Goal: Transaction & Acquisition: Purchase product/service

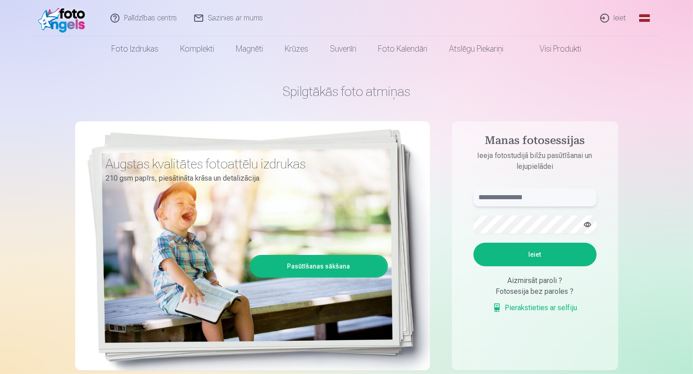
click at [506, 196] on input "text" at bounding box center [534, 197] width 123 height 18
click at [512, 204] on input "text" at bounding box center [534, 197] width 123 height 18
type input "*"
type input "**********"
click at [473, 243] on button "Ieiet" at bounding box center [534, 255] width 123 height 24
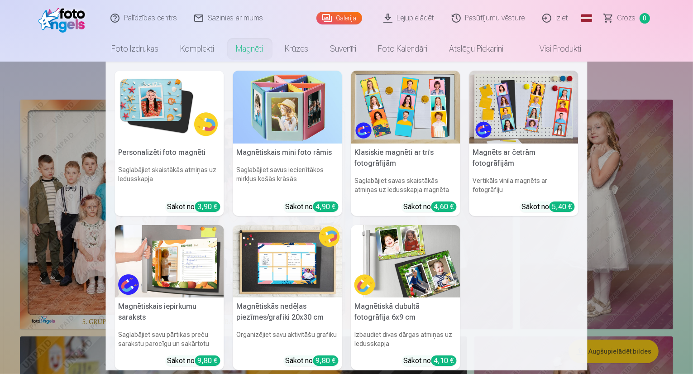
click at [248, 57] on link "Magnēti" at bounding box center [249, 48] width 49 height 25
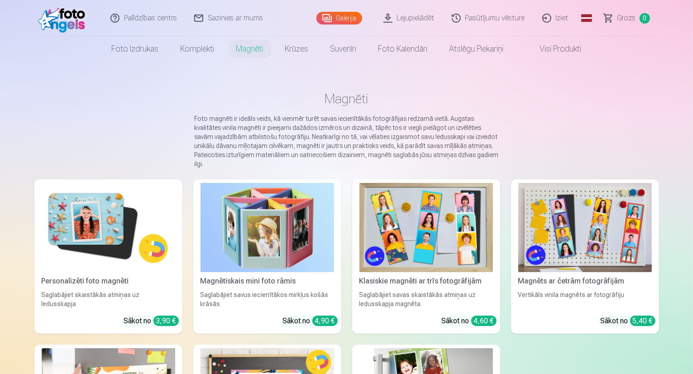
click at [112, 213] on img at bounding box center [109, 227] width 134 height 89
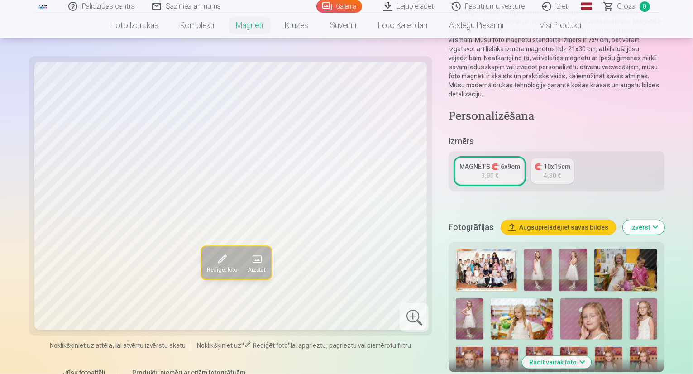
scroll to position [105, 0]
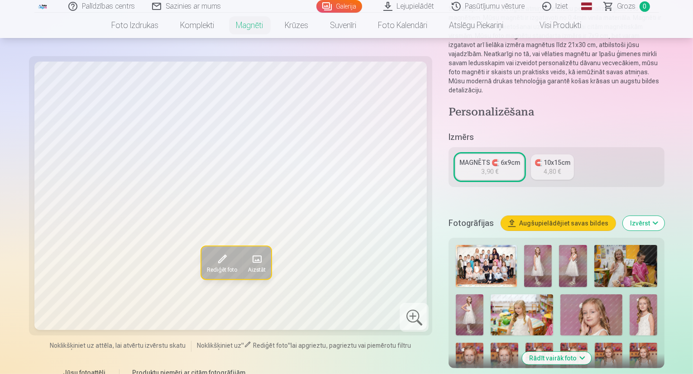
click at [531, 154] on link "🧲 10x15cm 4,80 €" at bounding box center [552, 166] width 43 height 25
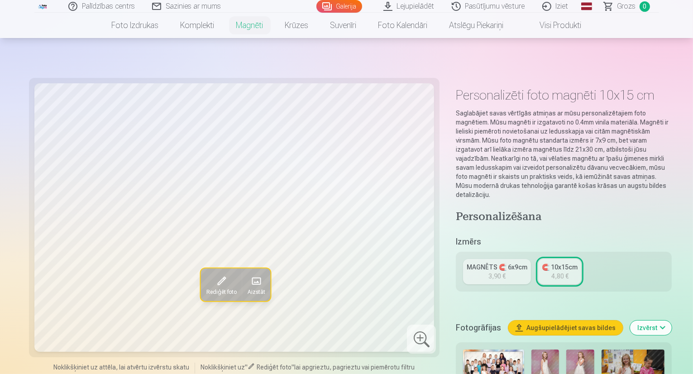
scroll to position [37, 0]
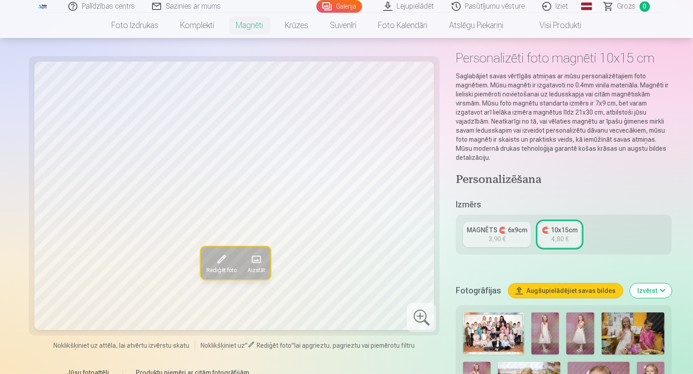
click at [487, 225] on div "MAGNĒTS 🧲 6x9cm" at bounding box center [497, 229] width 61 height 9
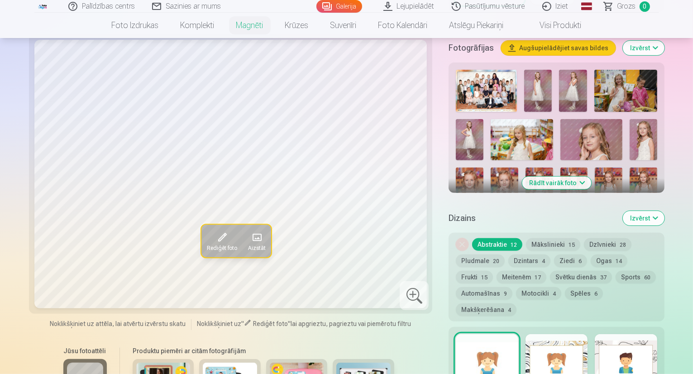
scroll to position [276, 0]
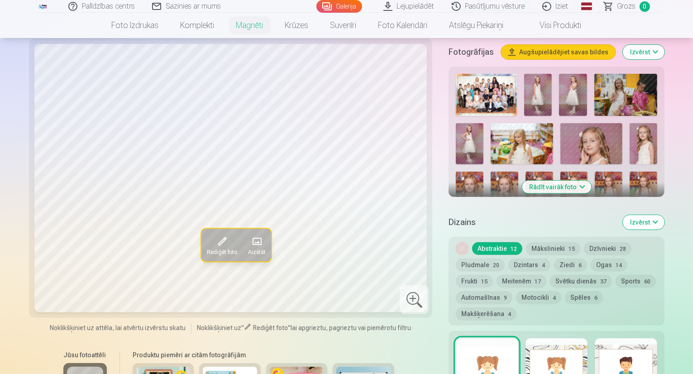
click at [581, 181] on button "Rādīt vairāk foto" at bounding box center [556, 187] width 69 height 13
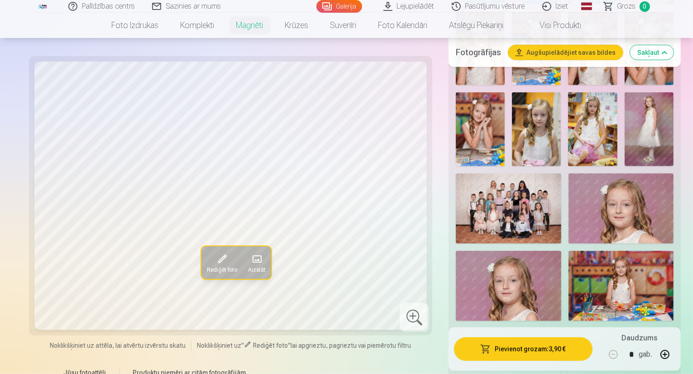
scroll to position [776, 0]
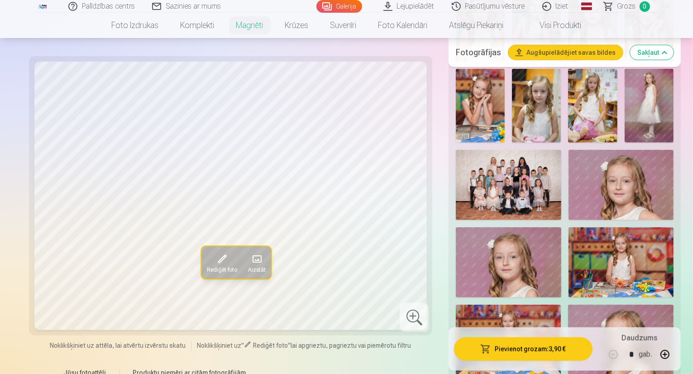
click at [561, 305] on img at bounding box center [508, 340] width 105 height 70
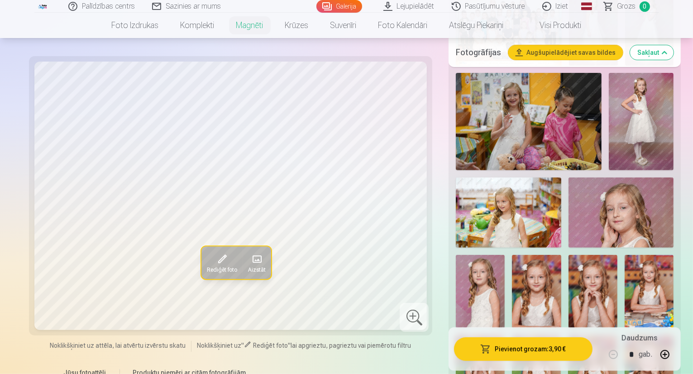
scroll to position [423, 0]
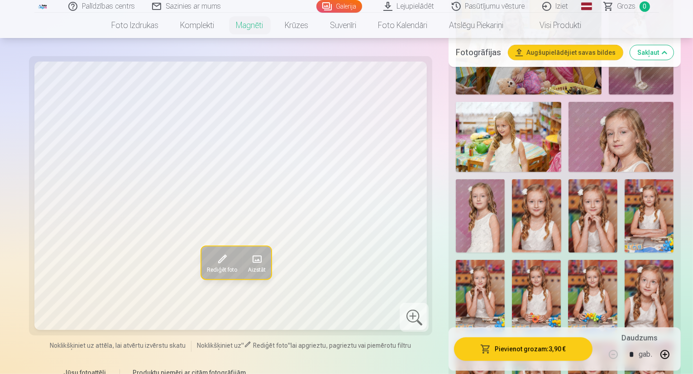
click at [617, 179] on img at bounding box center [592, 215] width 49 height 73
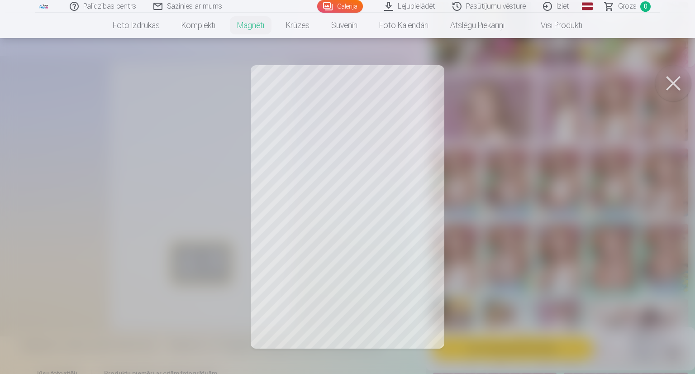
click at [681, 82] on button at bounding box center [673, 83] width 36 height 36
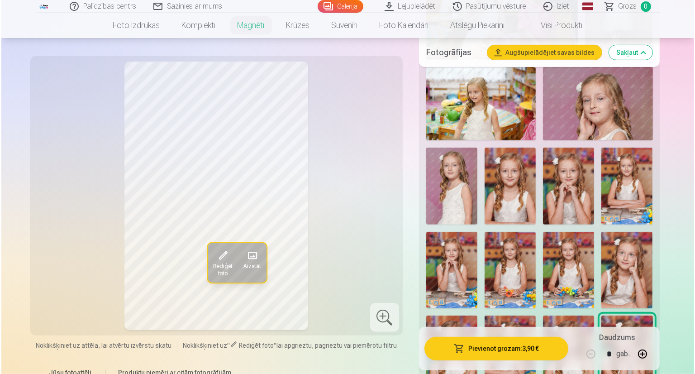
scroll to position [461, 0]
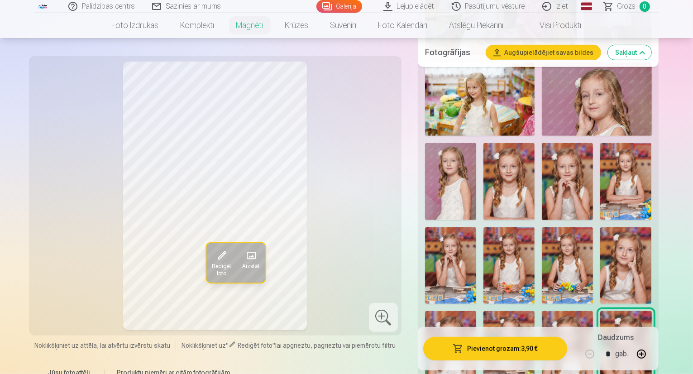
click at [547, 349] on button "Pievienot grozam : 3,90 €" at bounding box center [495, 349] width 144 height 24
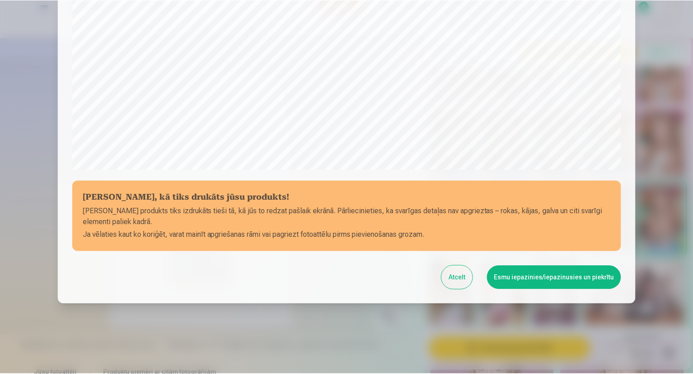
scroll to position [278, 0]
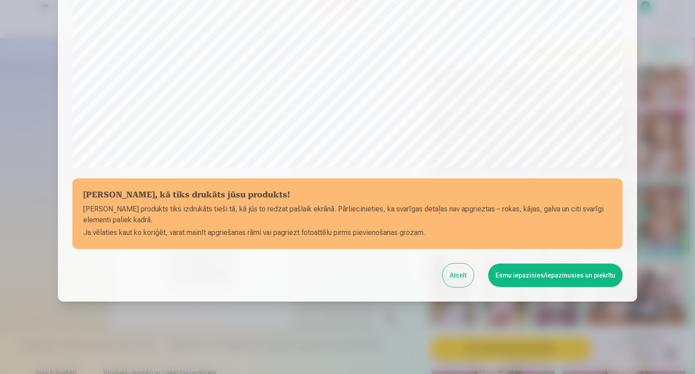
click at [531, 272] on button "Esmu iepazinies/iepazinusies un piekrītu" at bounding box center [555, 275] width 134 height 24
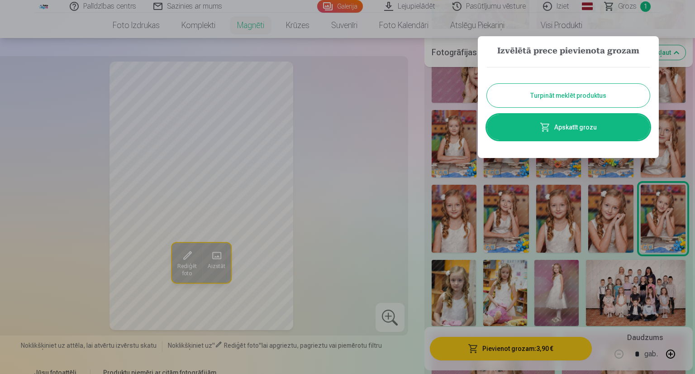
click at [413, 238] on div at bounding box center [347, 187] width 695 height 374
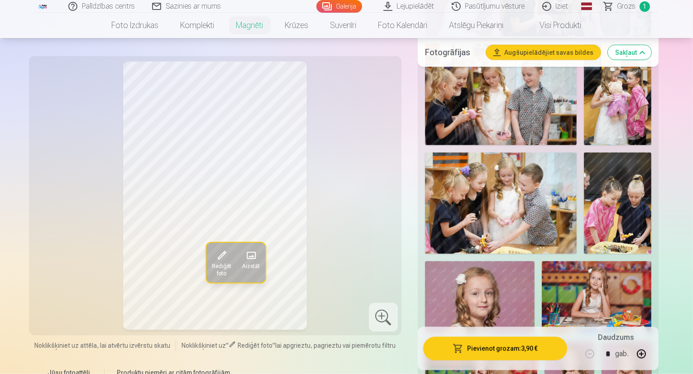
scroll to position [1330, 0]
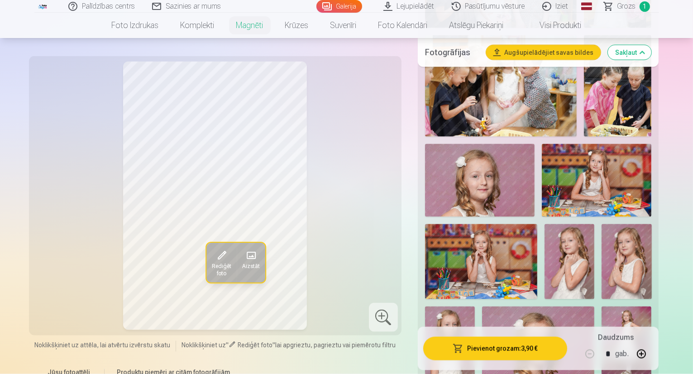
scroll to position [1410, 0]
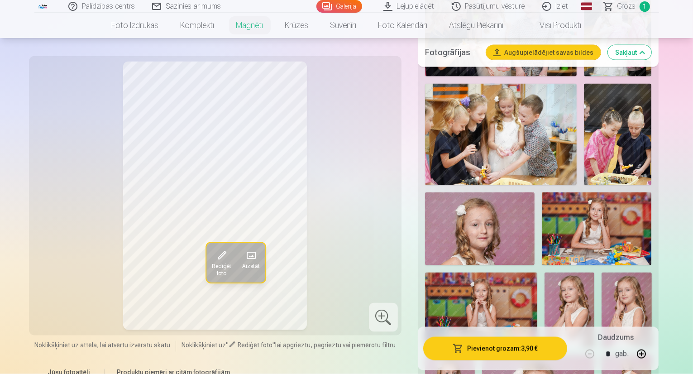
scroll to position [1397, 0]
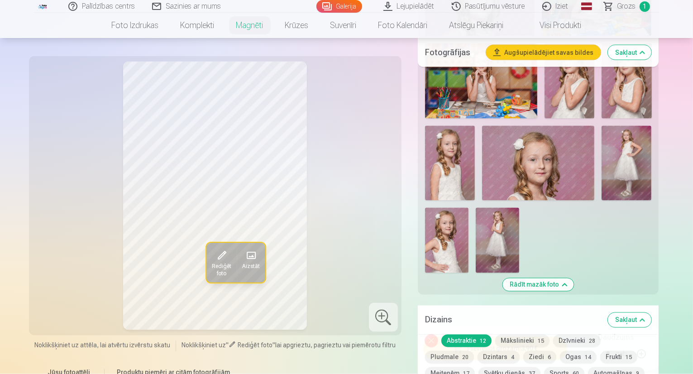
scroll to position [1618, 0]
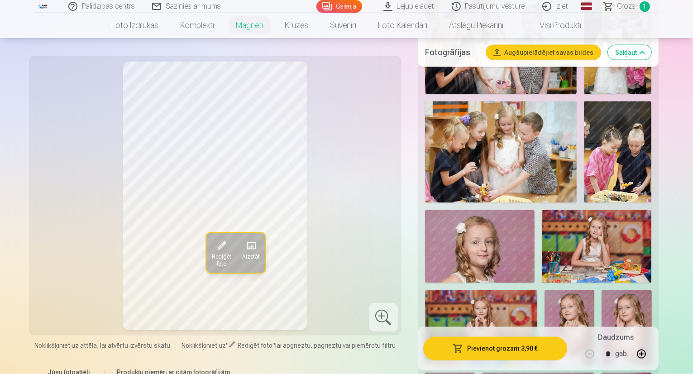
scroll to position [1402, 0]
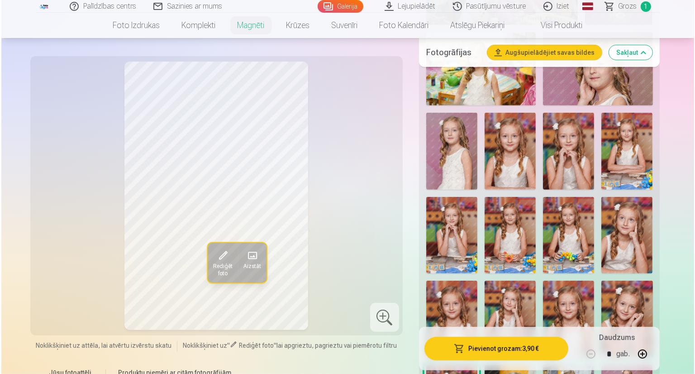
scroll to position [482, 0]
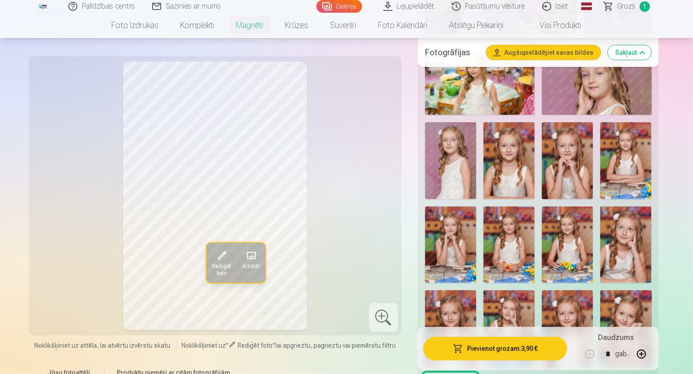
click at [476, 206] on img at bounding box center [450, 244] width 51 height 77
click at [489, 348] on button "Pievienot grozam : 3,90 €" at bounding box center [495, 349] width 144 height 24
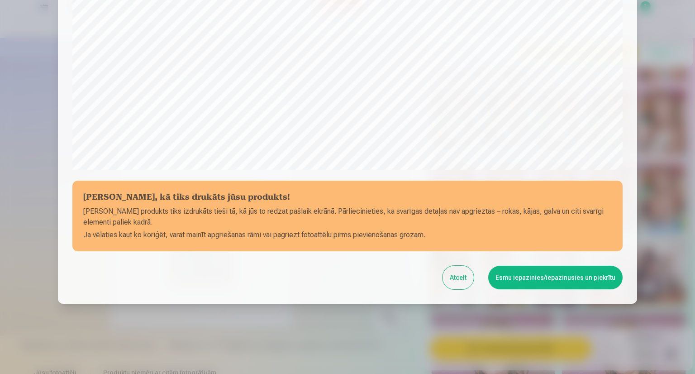
scroll to position [278, 0]
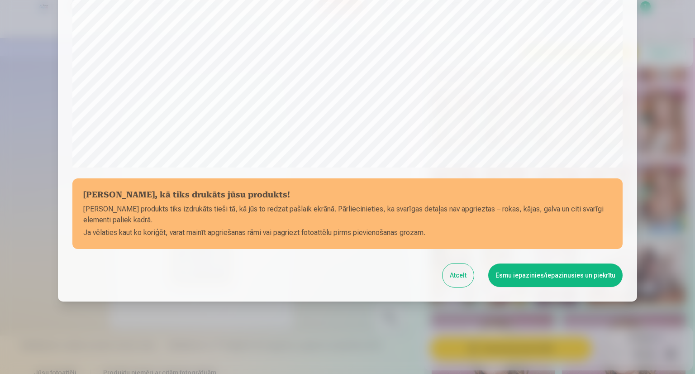
click at [549, 280] on button "Esmu iepazinies/iepazinusies un piekrītu" at bounding box center [555, 275] width 134 height 24
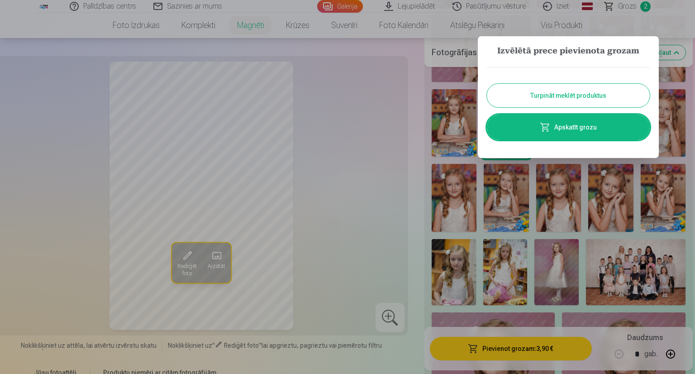
click at [621, 93] on button "Turpināt meklēt produktus" at bounding box center [568, 96] width 163 height 24
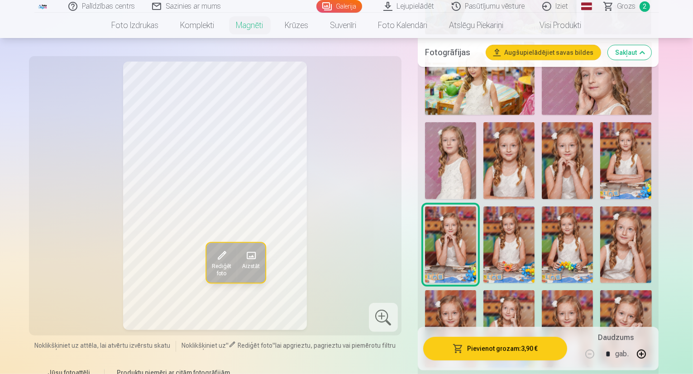
click at [593, 206] on img at bounding box center [567, 244] width 51 height 77
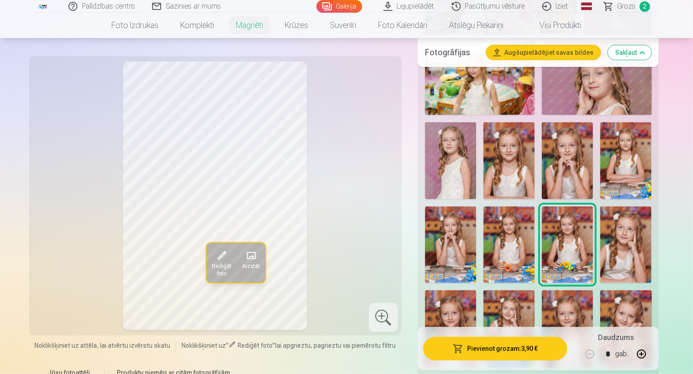
click at [512, 345] on button "Pievienot grozam : 3,90 €" at bounding box center [495, 349] width 144 height 24
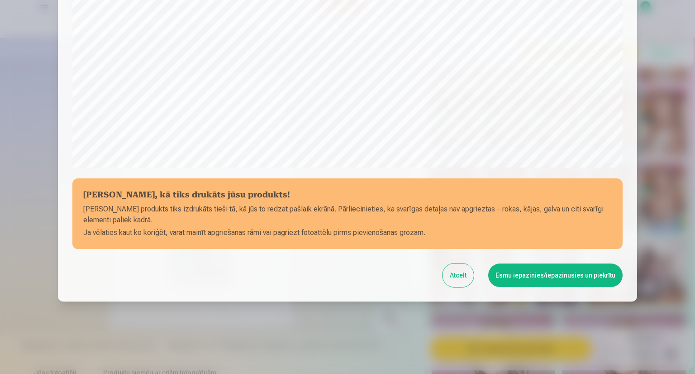
click at [558, 276] on button "Esmu iepazinies/iepazinusies un piekrītu" at bounding box center [555, 275] width 134 height 24
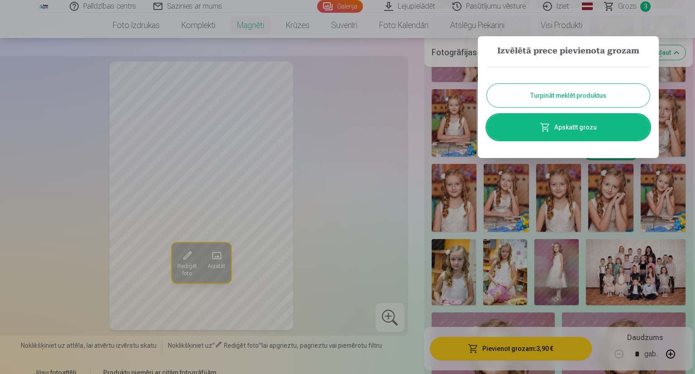
click at [611, 95] on button "Turpināt meklēt produktus" at bounding box center [568, 96] width 163 height 24
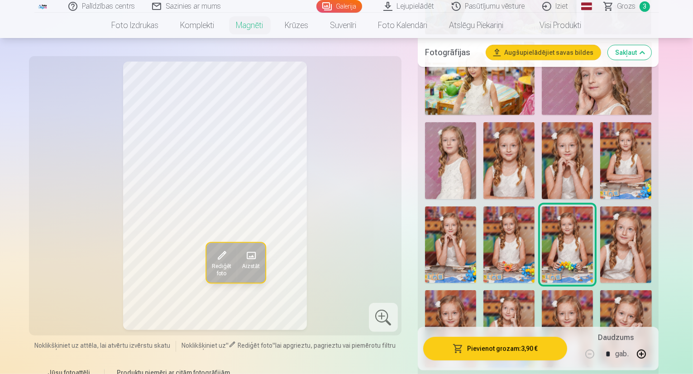
click at [634, 9] on span "Grozs" at bounding box center [626, 6] width 19 height 11
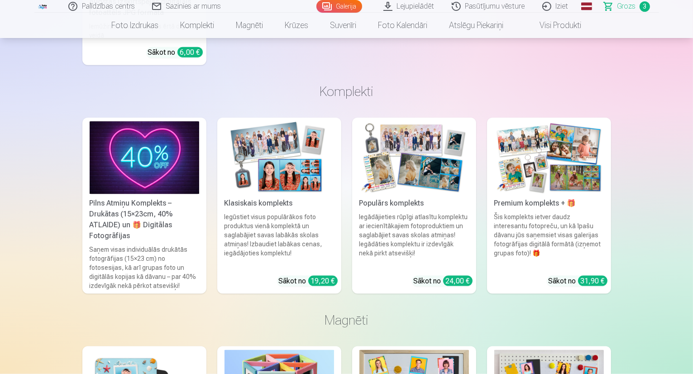
scroll to position [1185, 0]
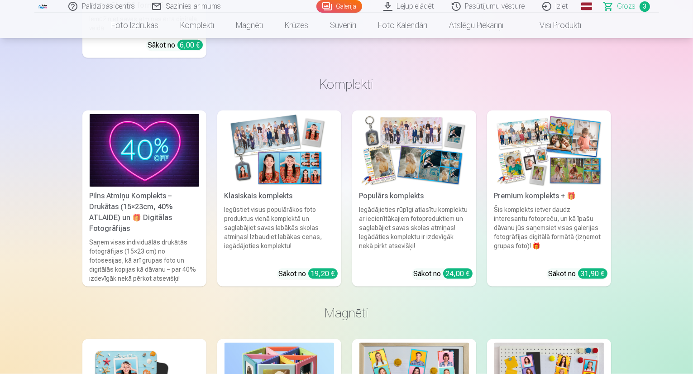
click at [134, 145] on img at bounding box center [145, 150] width 110 height 73
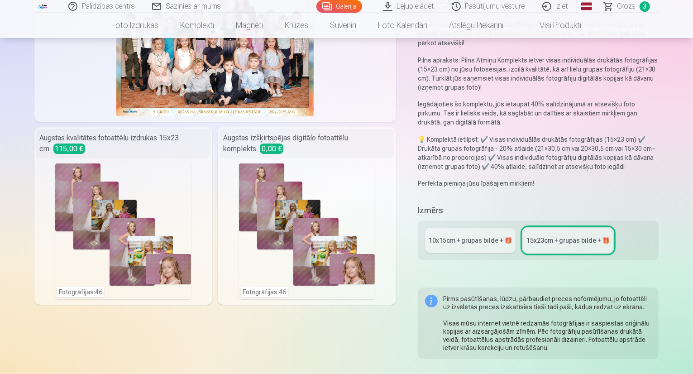
scroll to position [159, 0]
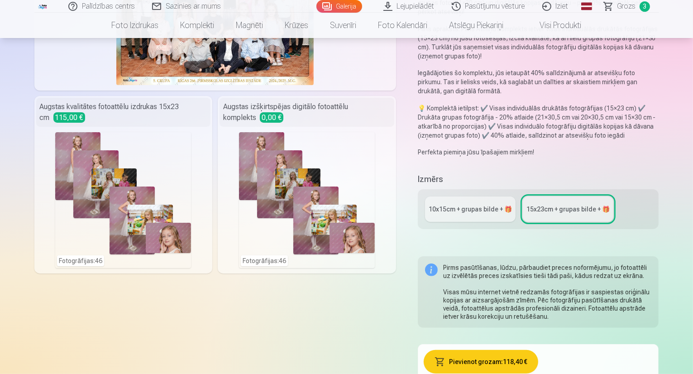
click at [501, 196] on link "10x15сm + grupas bilde + 🎁" at bounding box center [470, 208] width 91 height 25
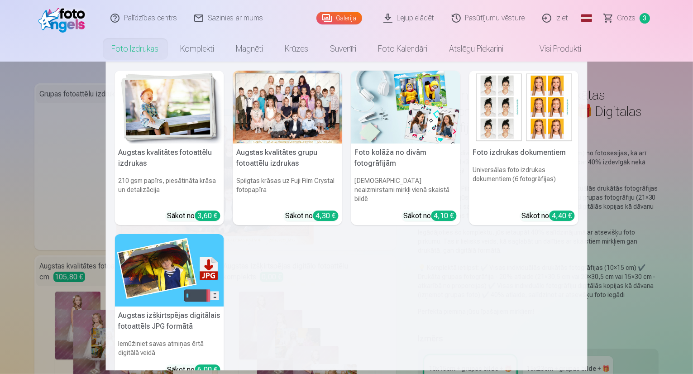
click at [138, 51] on link "Foto izdrukas" at bounding box center [135, 48] width 69 height 25
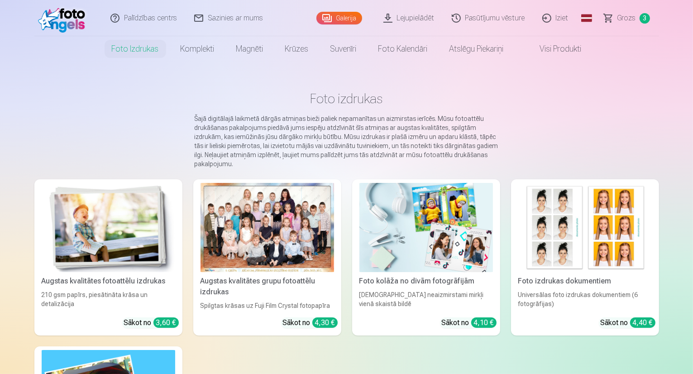
click at [493, 20] on link "Pasūtījumu vēsture" at bounding box center [488, 18] width 91 height 36
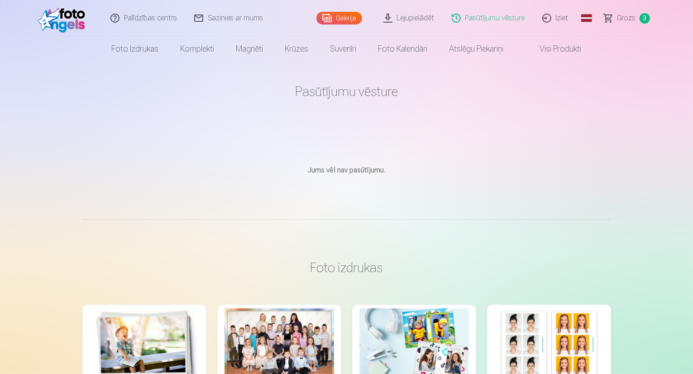
click at [362, 14] on link "Galerija" at bounding box center [339, 18] width 46 height 13
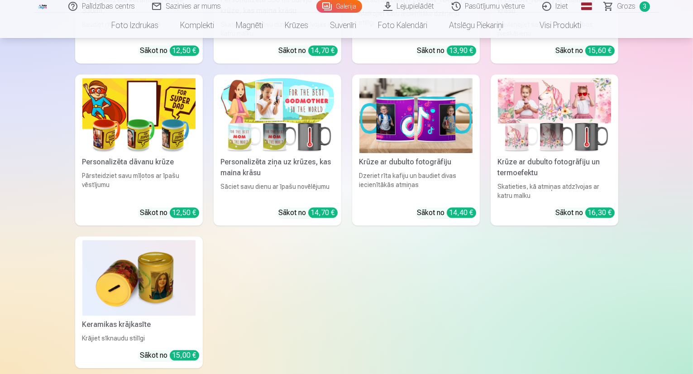
scroll to position [9170, 0]
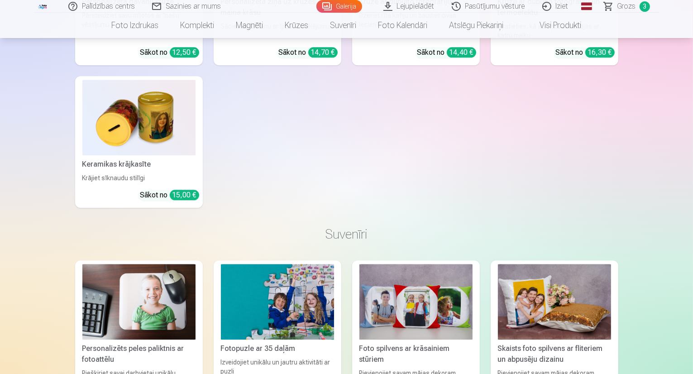
drag, startPoint x: 690, startPoint y: 274, endPoint x: 695, endPoint y: 279, distance: 7.0
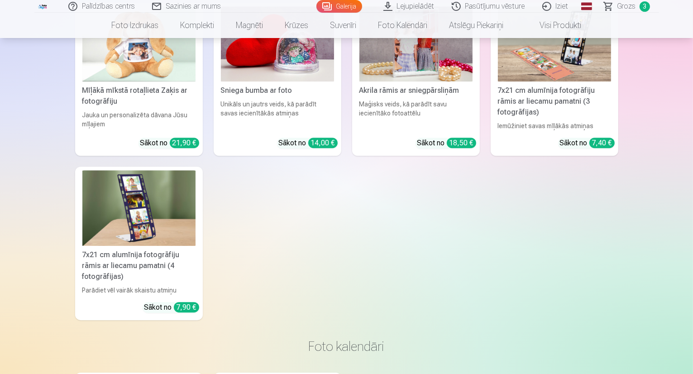
scroll to position [9612, 0]
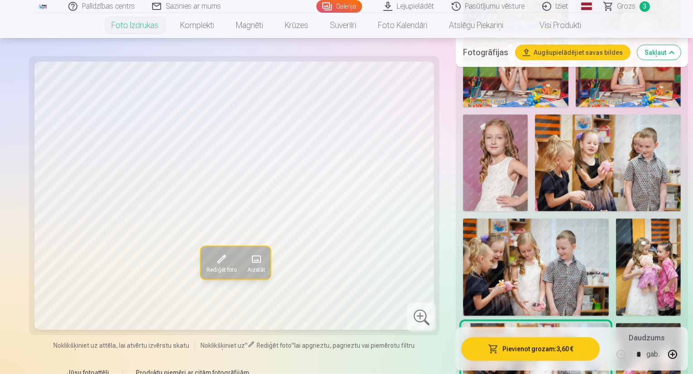
scroll to position [1142, 0]
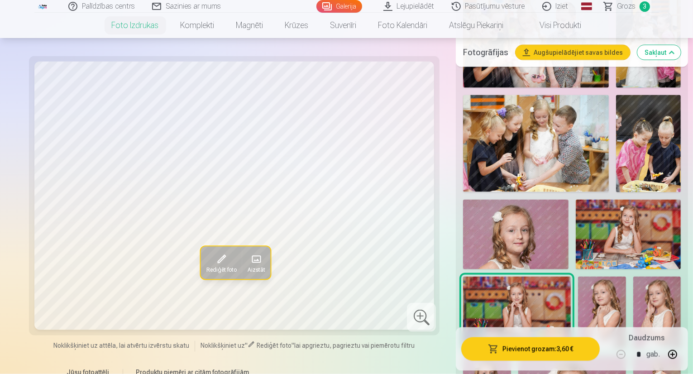
scroll to position [1412, 0]
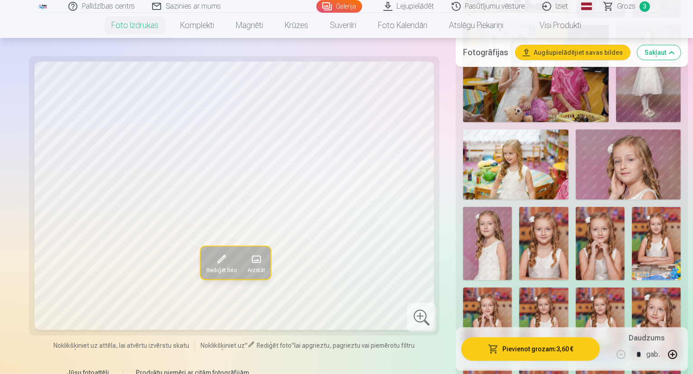
scroll to position [303, 0]
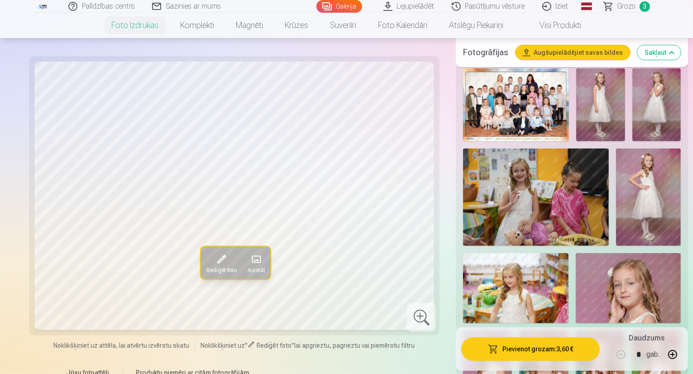
click at [416, 10] on link "Lejupielādēt" at bounding box center [409, 6] width 68 height 13
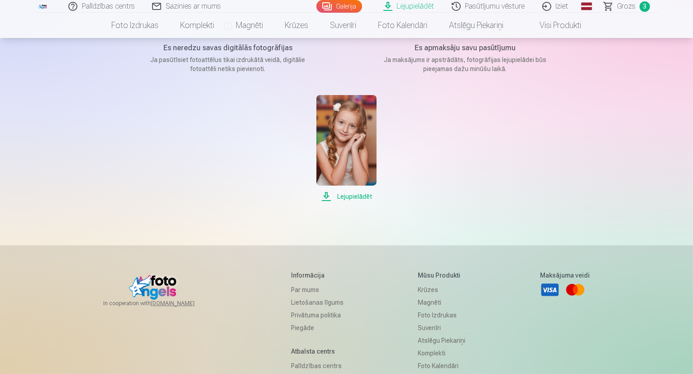
scroll to position [83, 0]
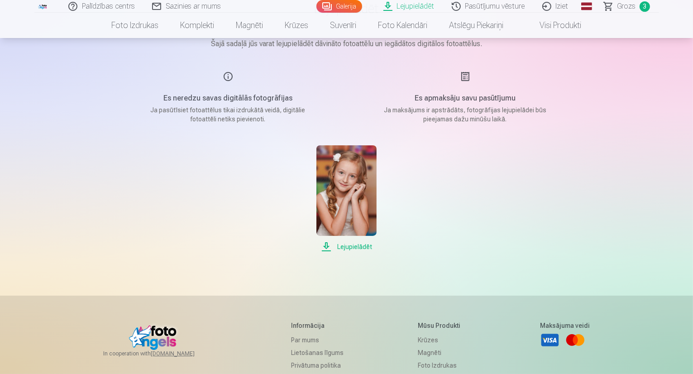
click at [353, 247] on span "Lejupielādēt" at bounding box center [346, 246] width 60 height 11
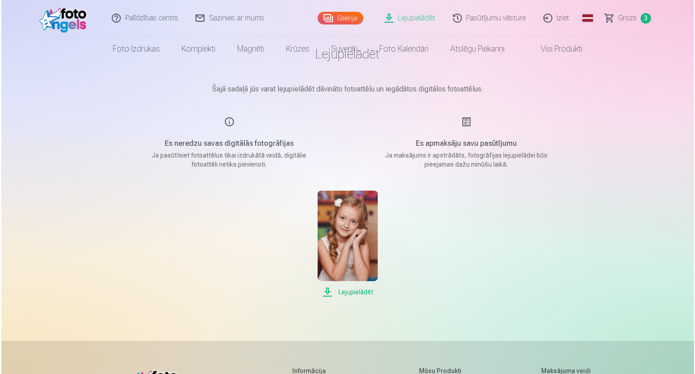
scroll to position [0, 0]
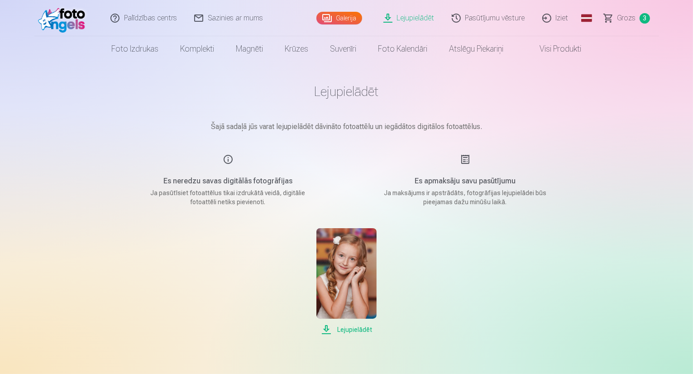
click at [354, 19] on link "Galerija" at bounding box center [339, 18] width 46 height 13
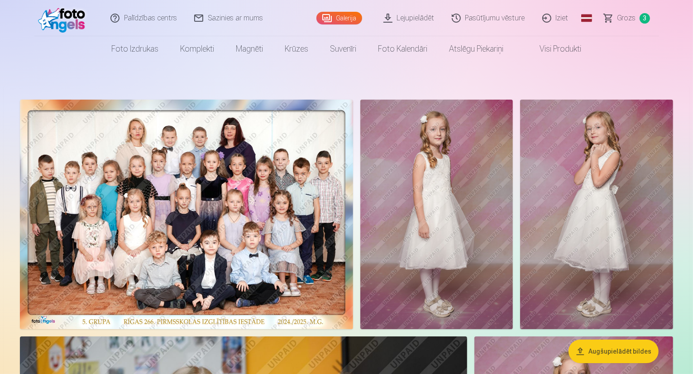
click at [596, 353] on button "Augšupielādēt bildes" at bounding box center [613, 351] width 90 height 24
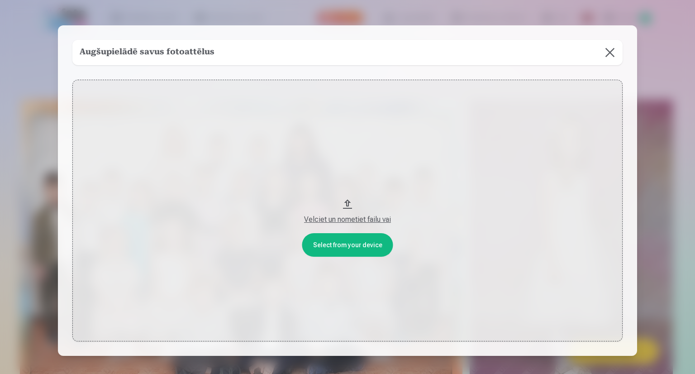
click at [358, 243] on button "Velciet un nometiet failu vai" at bounding box center [347, 211] width 550 height 262
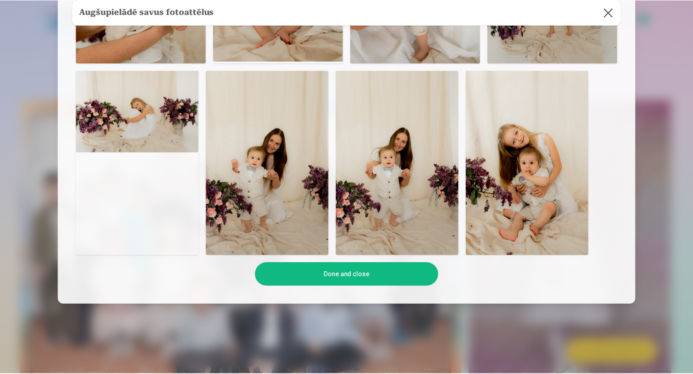
scroll to position [309, 0]
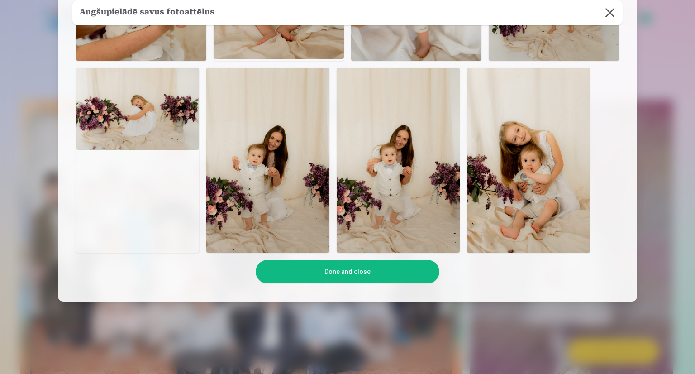
click at [419, 273] on button "Done and close" at bounding box center [347, 272] width 183 height 24
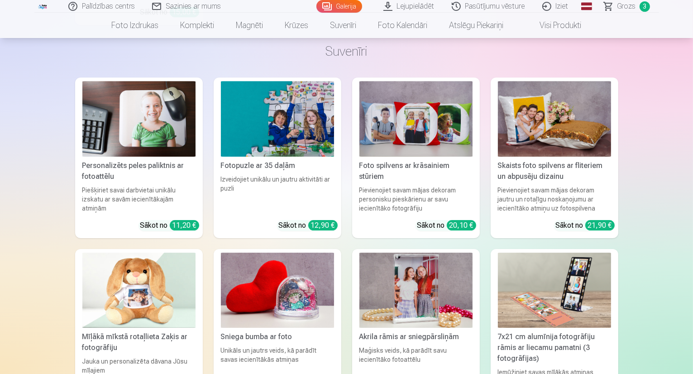
scroll to position [9830, 0]
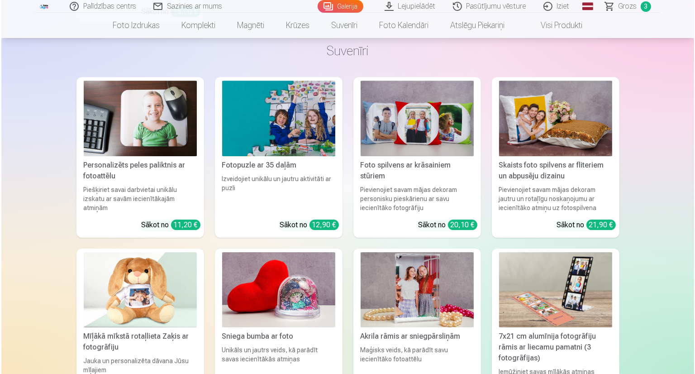
scroll to position [9860, 0]
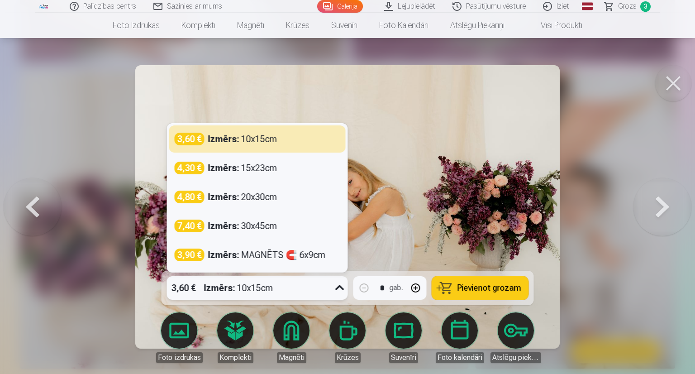
click at [334, 290] on icon at bounding box center [340, 288] width 14 height 14
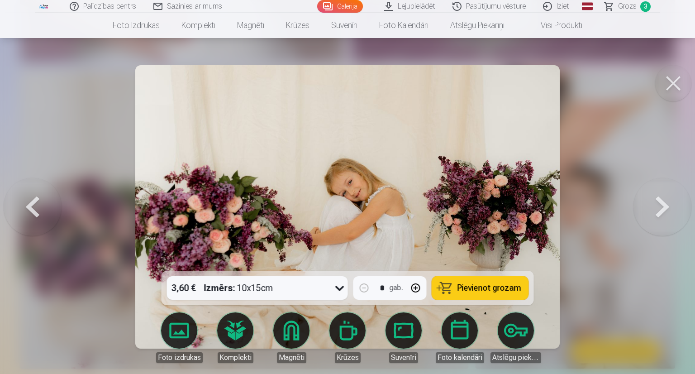
click at [675, 76] on button at bounding box center [673, 83] width 36 height 36
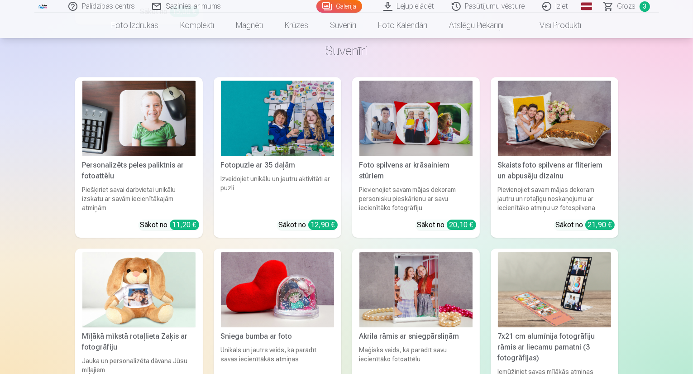
scroll to position [9843, 0]
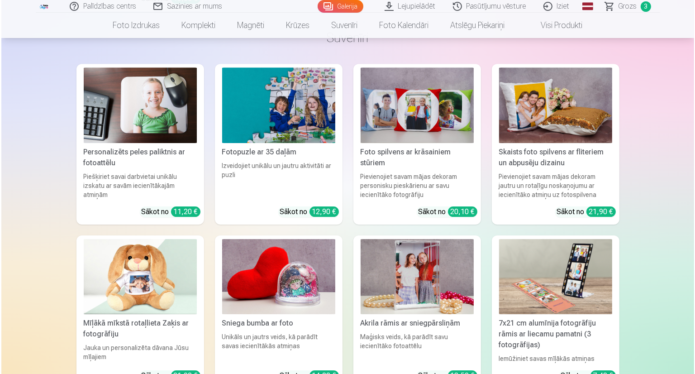
scroll to position [9873, 0]
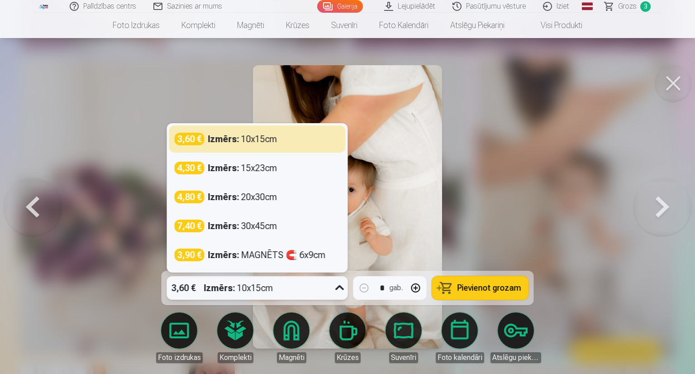
click at [339, 286] on icon at bounding box center [340, 288] width 14 height 14
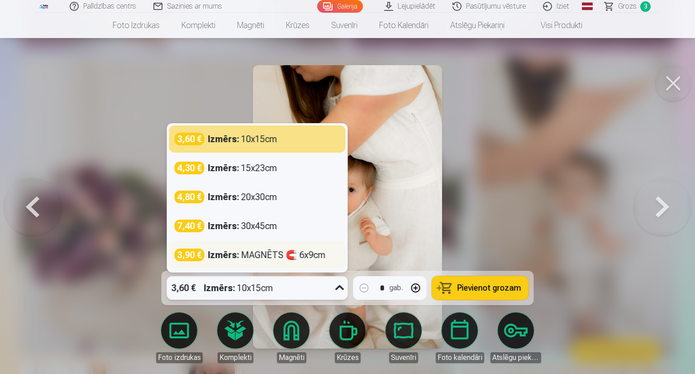
click at [300, 261] on div "3,90 € Izmērs : MAGNĒTS 🧲 6x9cm" at bounding box center [257, 254] width 176 height 27
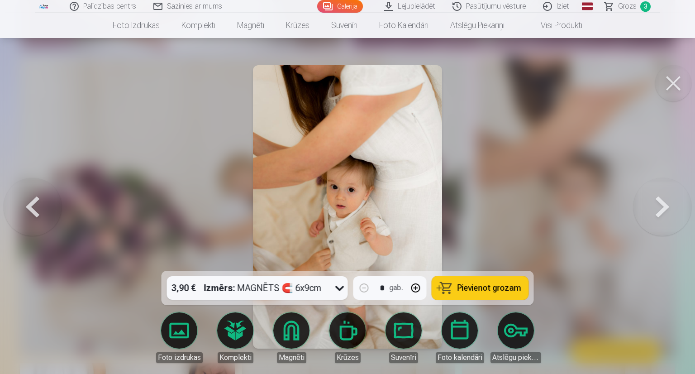
click at [673, 90] on button at bounding box center [673, 83] width 36 height 36
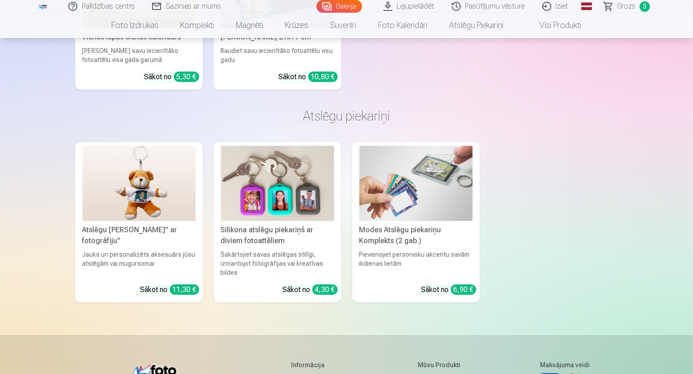
scroll to position [10513, 0]
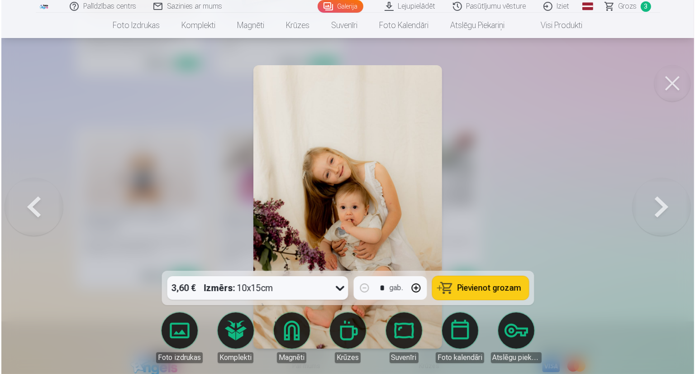
scroll to position [10546, 0]
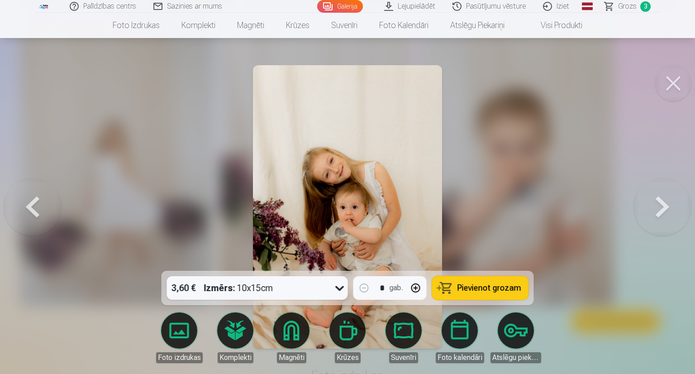
click at [416, 289] on button "button" at bounding box center [416, 288] width 22 height 22
click at [364, 290] on button "button" at bounding box center [364, 288] width 22 height 22
click at [472, 287] on span "Pievienot grozam" at bounding box center [490, 288] width 64 height 8
type input "*"
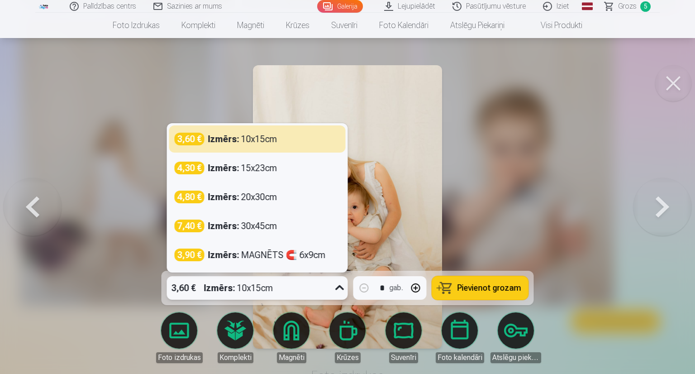
click at [342, 287] on icon at bounding box center [339, 287] width 9 height 5
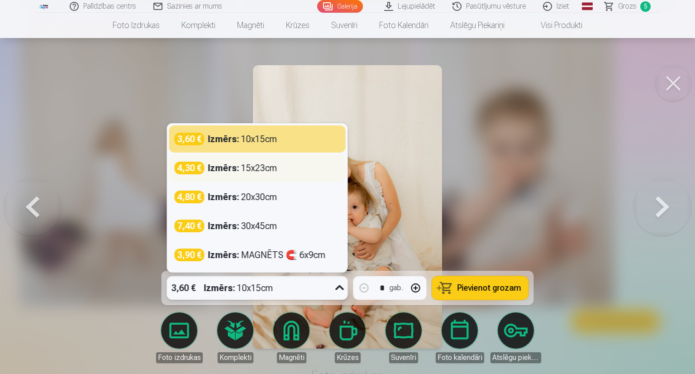
click at [278, 164] on div "4,30 € Izmērs : 15x23cm" at bounding box center [258, 168] width 166 height 13
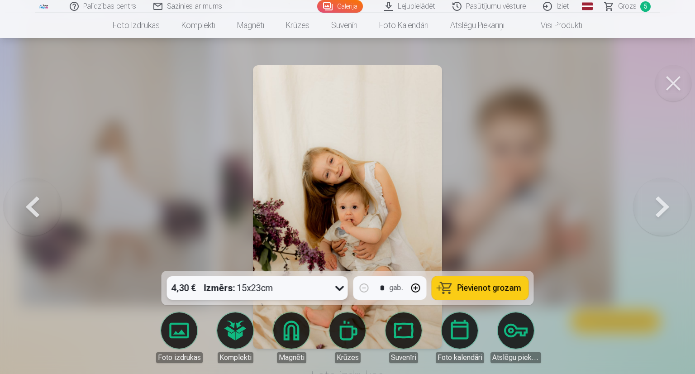
click at [460, 293] on button "Pievienot grozam" at bounding box center [480, 288] width 96 height 24
click at [626, 2] on span "Grozs" at bounding box center [627, 6] width 19 height 11
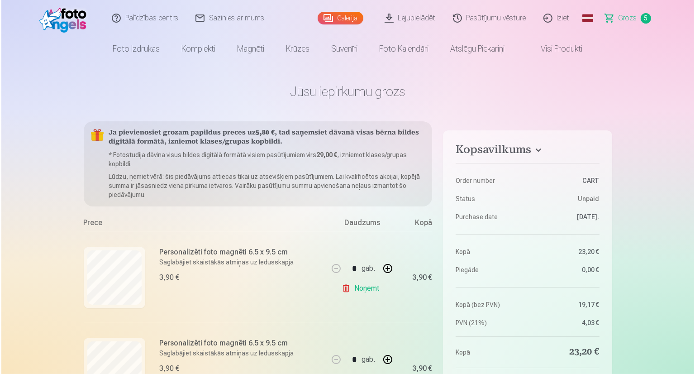
scroll to position [3359, 0]
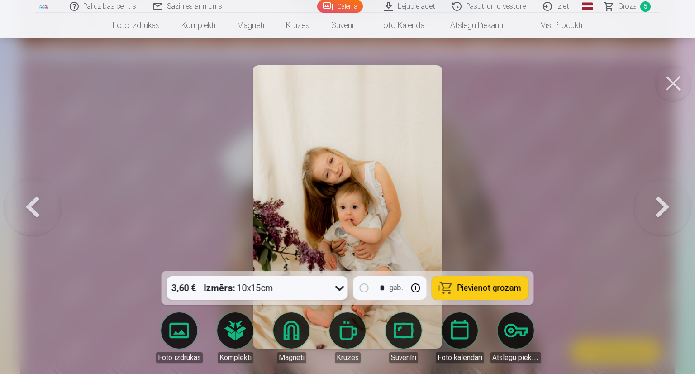
click at [674, 79] on button at bounding box center [673, 83] width 36 height 36
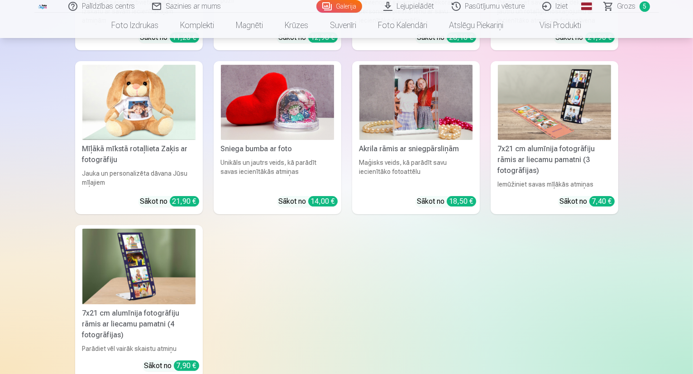
scroll to position [9856, 0]
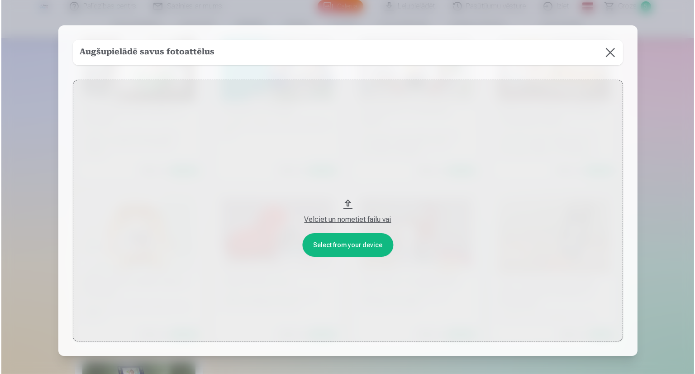
scroll to position [9887, 0]
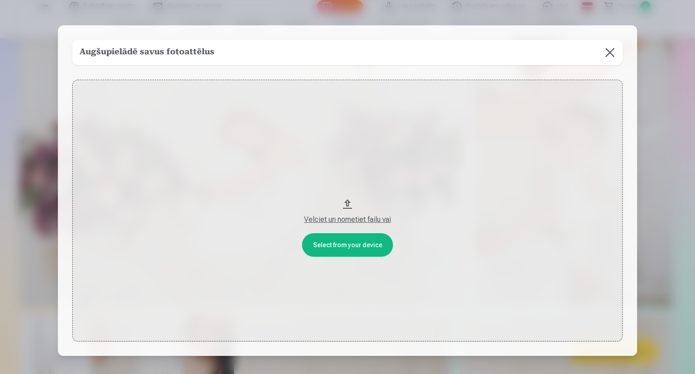
click at [362, 242] on button "Velciet un nometiet failu vai" at bounding box center [347, 211] width 550 height 262
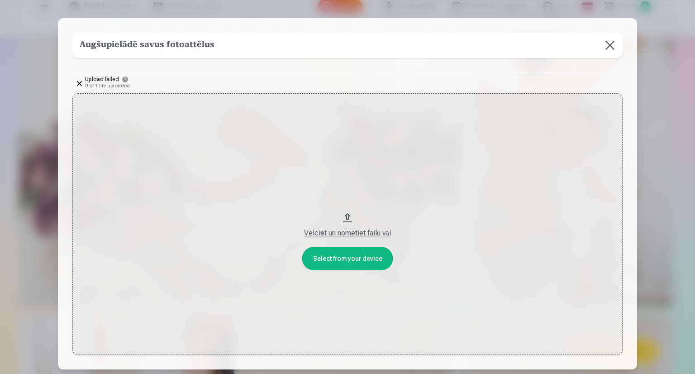
click at [357, 261] on button "Velciet un nometiet failu vai" at bounding box center [347, 224] width 550 height 262
click at [379, 262] on button "Velciet un nometiet failu vai" at bounding box center [347, 224] width 550 height 262
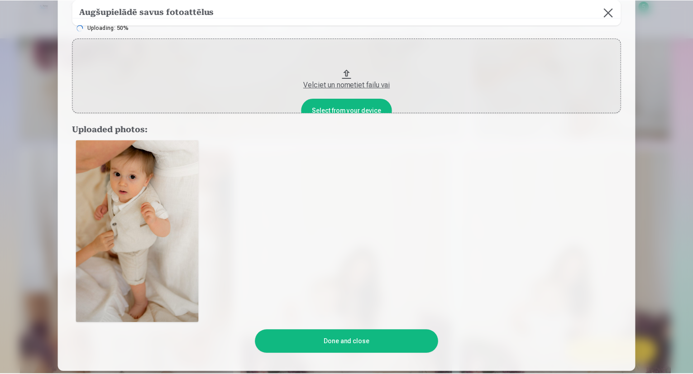
scroll to position [109, 0]
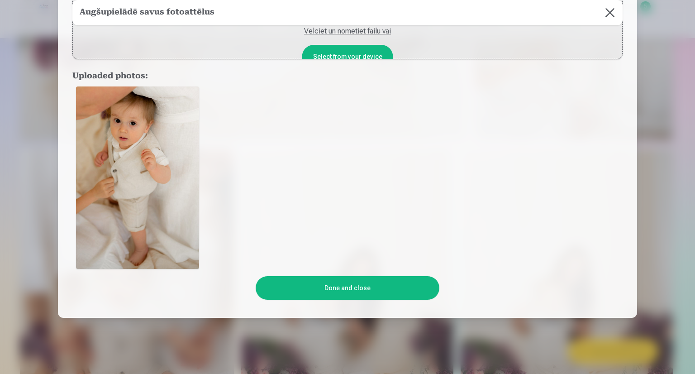
click at [389, 291] on button "Done and close" at bounding box center [347, 288] width 183 height 24
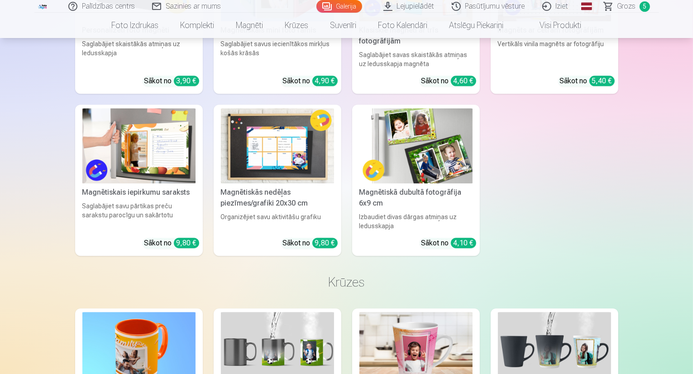
scroll to position [9375, 0]
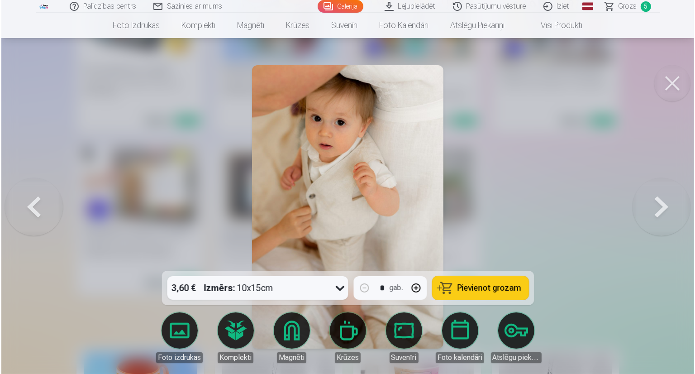
scroll to position [9404, 0]
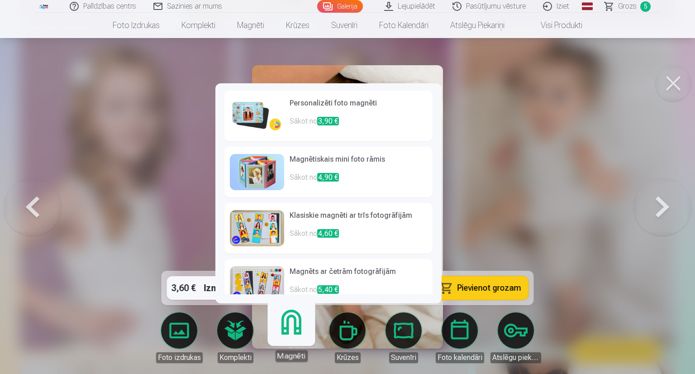
click at [308, 338] on link "Magnēti" at bounding box center [291, 334] width 56 height 56
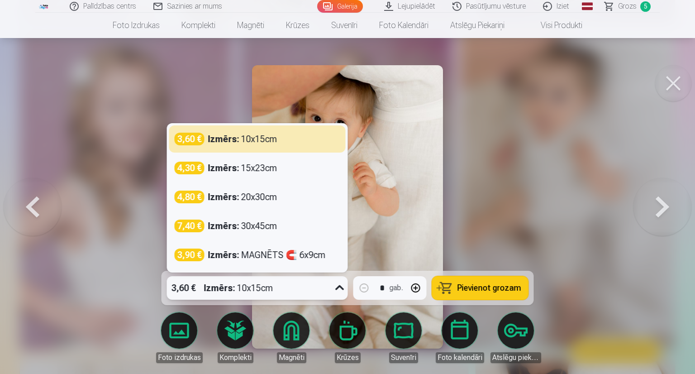
click at [243, 282] on div "Izmērs : 10x15cm" at bounding box center [238, 288] width 69 height 24
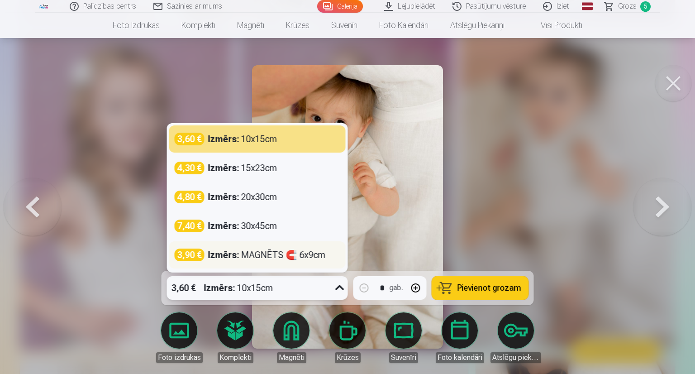
click at [259, 264] on div "3,90 € Izmērs : MAGNĒTS 🧲 6x9cm" at bounding box center [257, 254] width 176 height 27
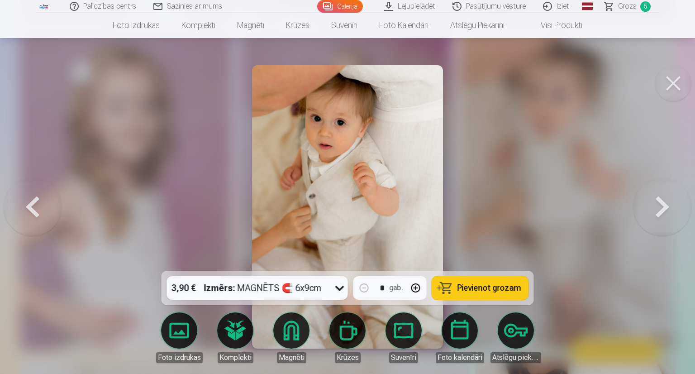
click at [469, 284] on span "Pievienot grozam" at bounding box center [490, 288] width 64 height 8
click at [415, 295] on button "button" at bounding box center [416, 288] width 22 height 22
click at [420, 292] on button "button" at bounding box center [416, 288] width 22 height 22
type input "*"
click at [634, 3] on span "Grozs" at bounding box center [627, 6] width 19 height 11
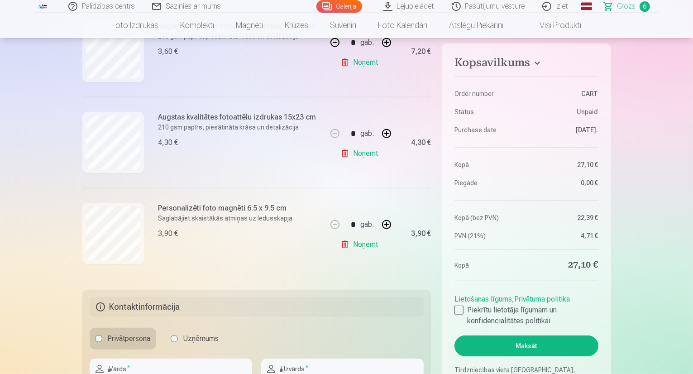
scroll to position [506, 0]
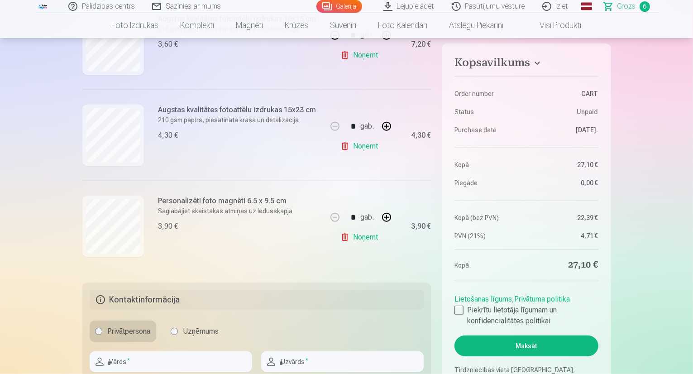
click at [386, 215] on button "button" at bounding box center [387, 217] width 22 height 22
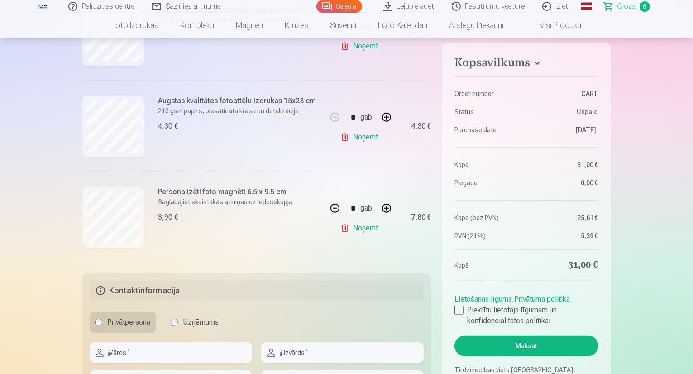
click at [386, 215] on button "button" at bounding box center [387, 208] width 22 height 22
type input "*"
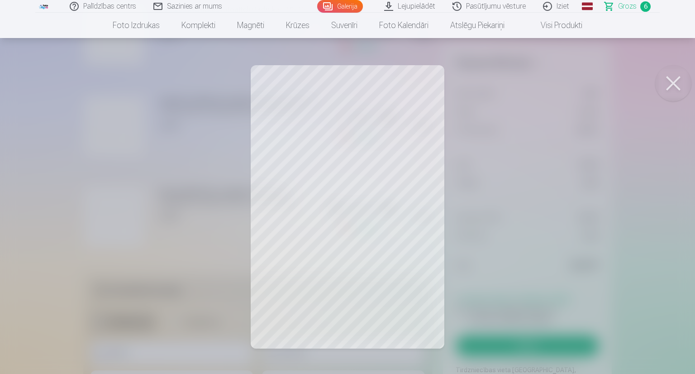
click at [670, 86] on button at bounding box center [673, 83] width 36 height 36
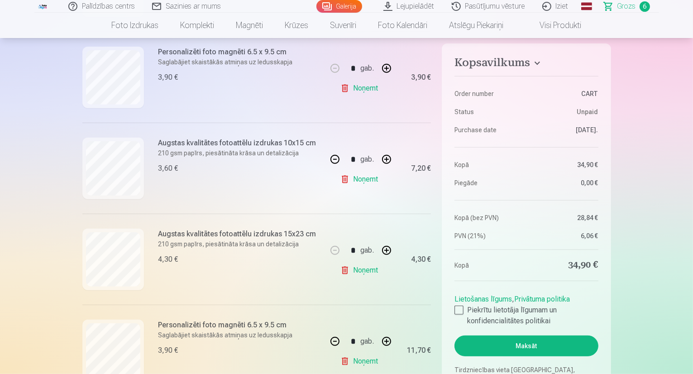
scroll to position [388, 0]
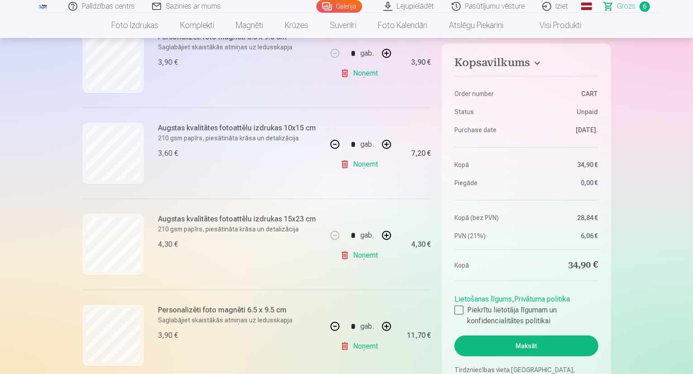
click at [352, 165] on link "Noņemt" at bounding box center [360, 164] width 41 height 18
type input "*"
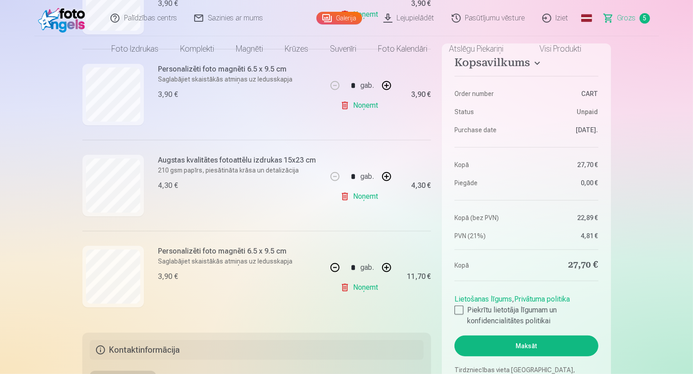
scroll to position [0, 0]
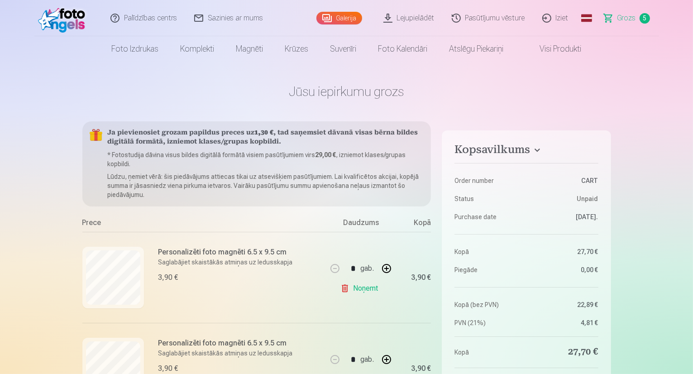
click at [349, 21] on link "Galerija" at bounding box center [339, 18] width 46 height 13
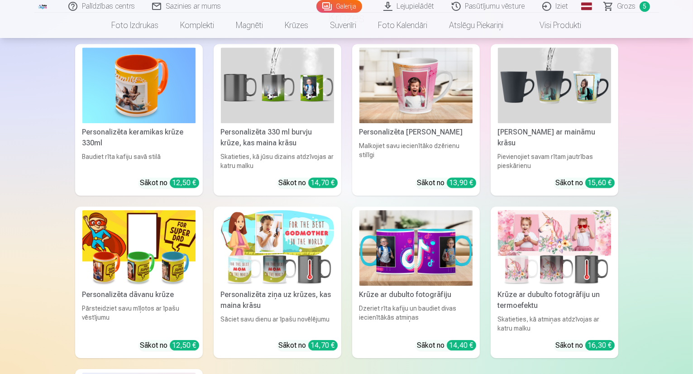
scroll to position [9481, 0]
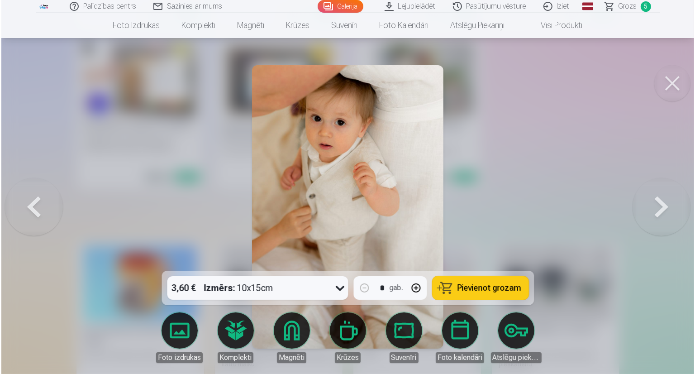
scroll to position [9511, 0]
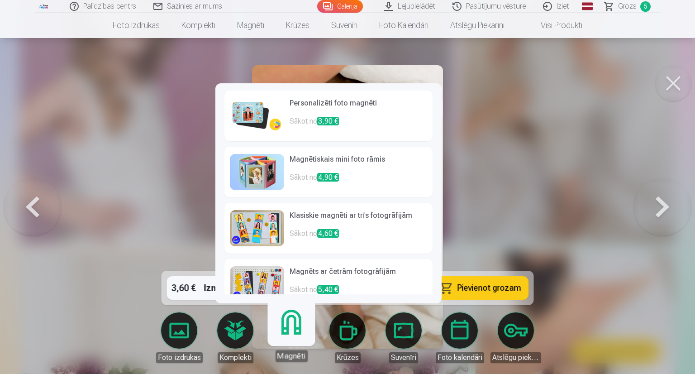
click at [367, 117] on p "Sākot no 3,90 €" at bounding box center [359, 125] width 138 height 18
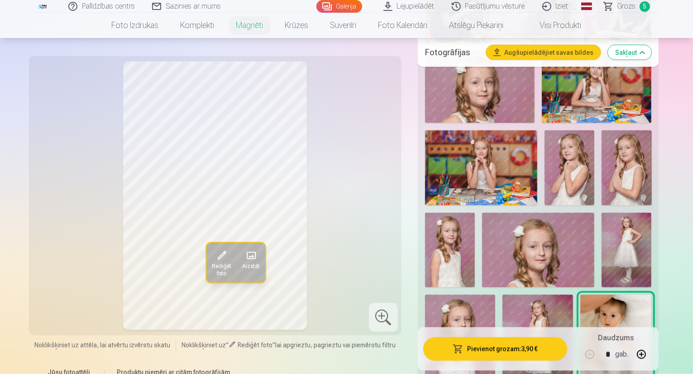
scroll to position [1528, 0]
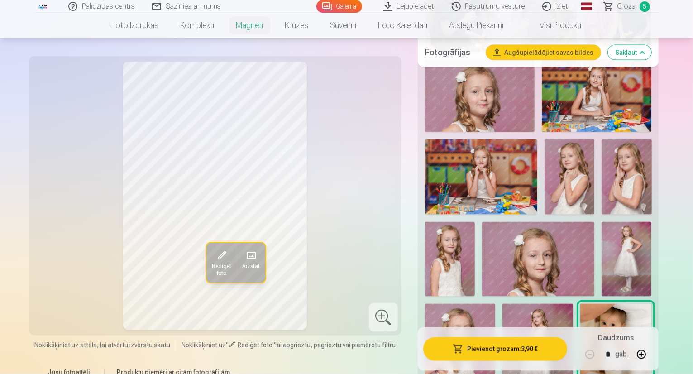
click at [414, 11] on link "Lejupielādēt" at bounding box center [409, 6] width 68 height 13
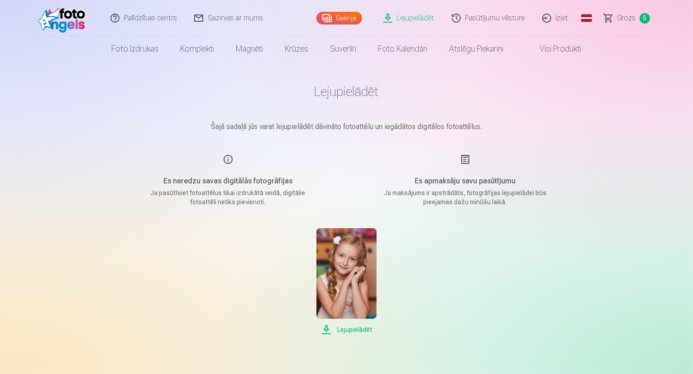
click at [340, 17] on link "Galerija" at bounding box center [339, 18] width 46 height 13
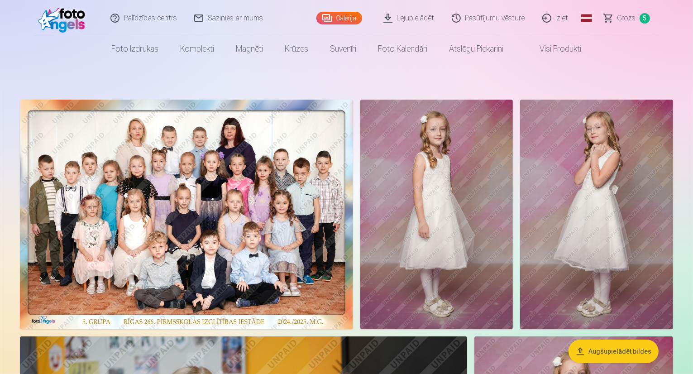
click at [353, 187] on img at bounding box center [186, 214] width 333 height 229
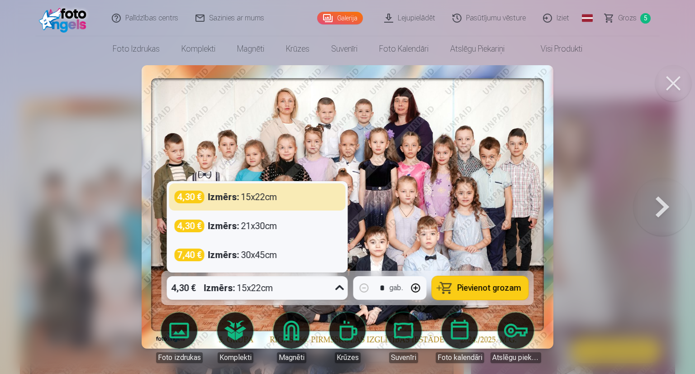
click at [330, 296] on div "4,30 € Izmērs : 15x22cm" at bounding box center [249, 288] width 164 height 24
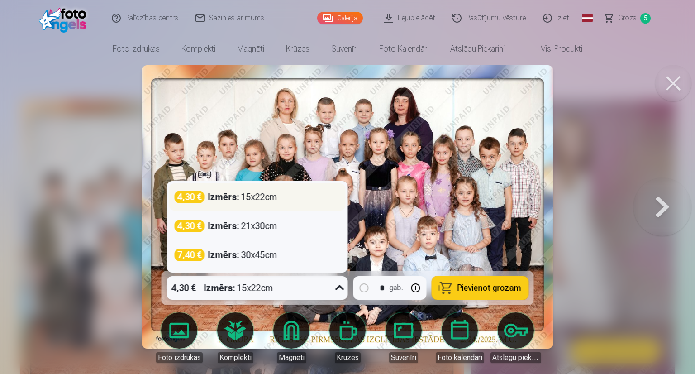
click at [272, 199] on div "Izmērs : 15x22cm" at bounding box center [242, 197] width 69 height 13
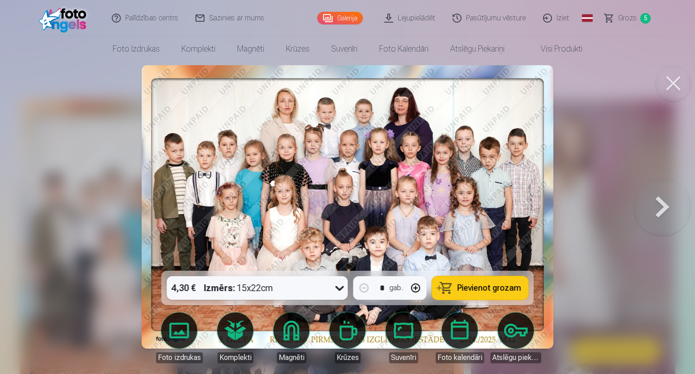
click at [521, 289] on button "Pievienot grozam" at bounding box center [480, 288] width 96 height 24
click at [625, 13] on span "Grozs" at bounding box center [627, 18] width 19 height 11
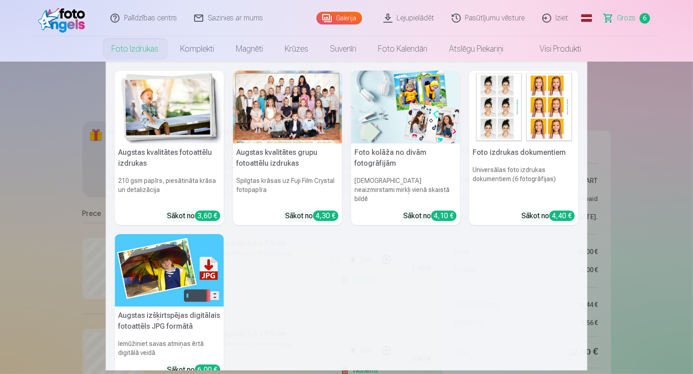
click at [154, 79] on img at bounding box center [169, 107] width 109 height 73
